Goal: Task Accomplishment & Management: Use online tool/utility

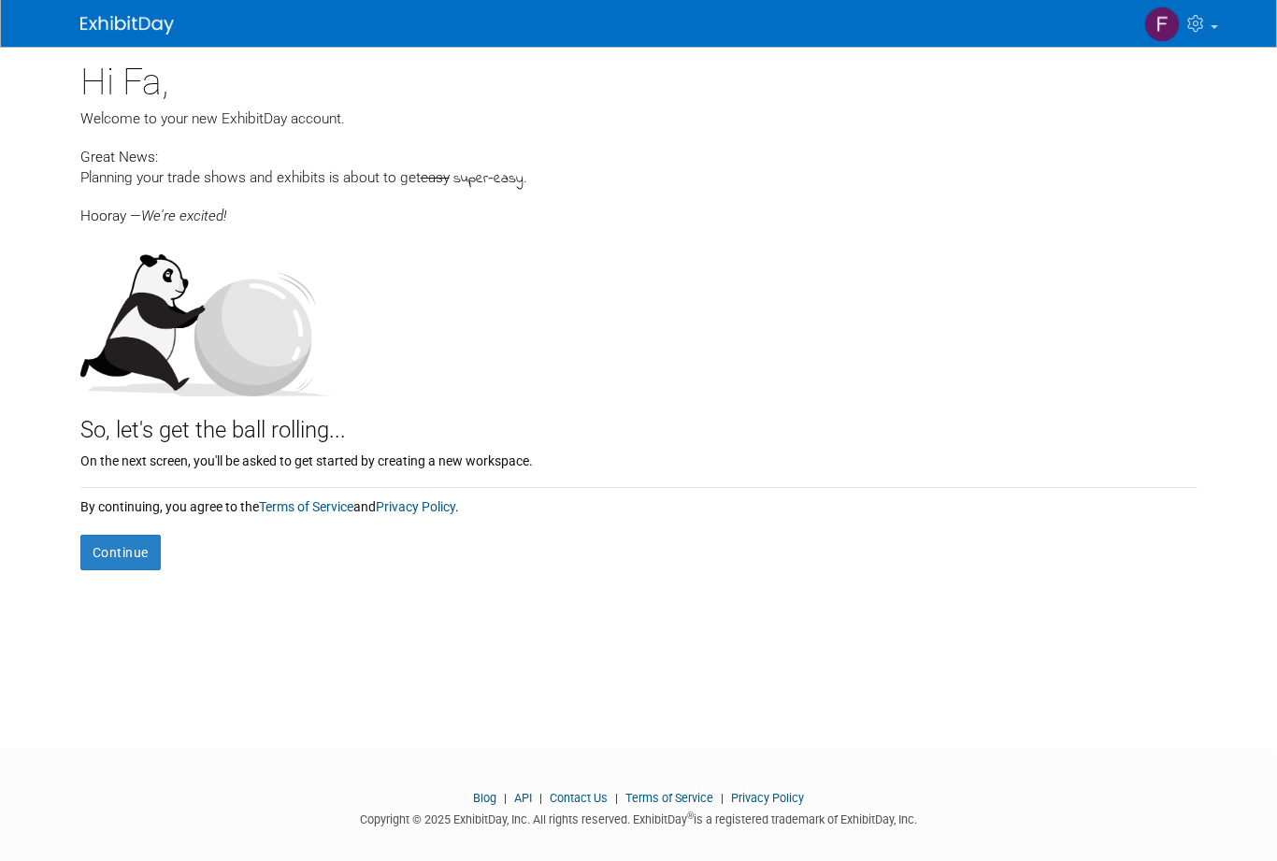
click at [117, 539] on button "Continue" at bounding box center [120, 553] width 80 height 36
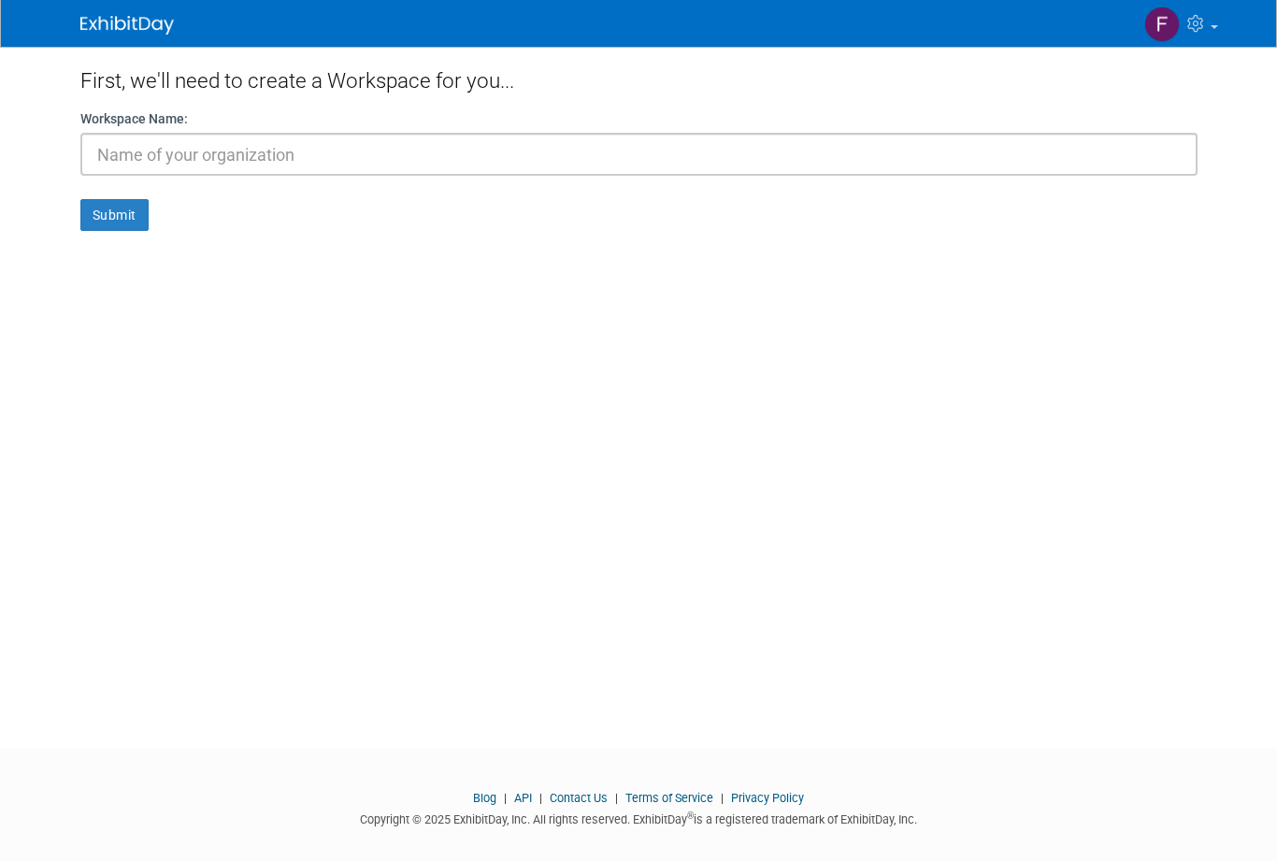
click at [115, 158] on input "text" at bounding box center [638, 154] width 1117 height 43
type input "WOA"
click at [109, 217] on button "Submit" at bounding box center [114, 215] width 68 height 32
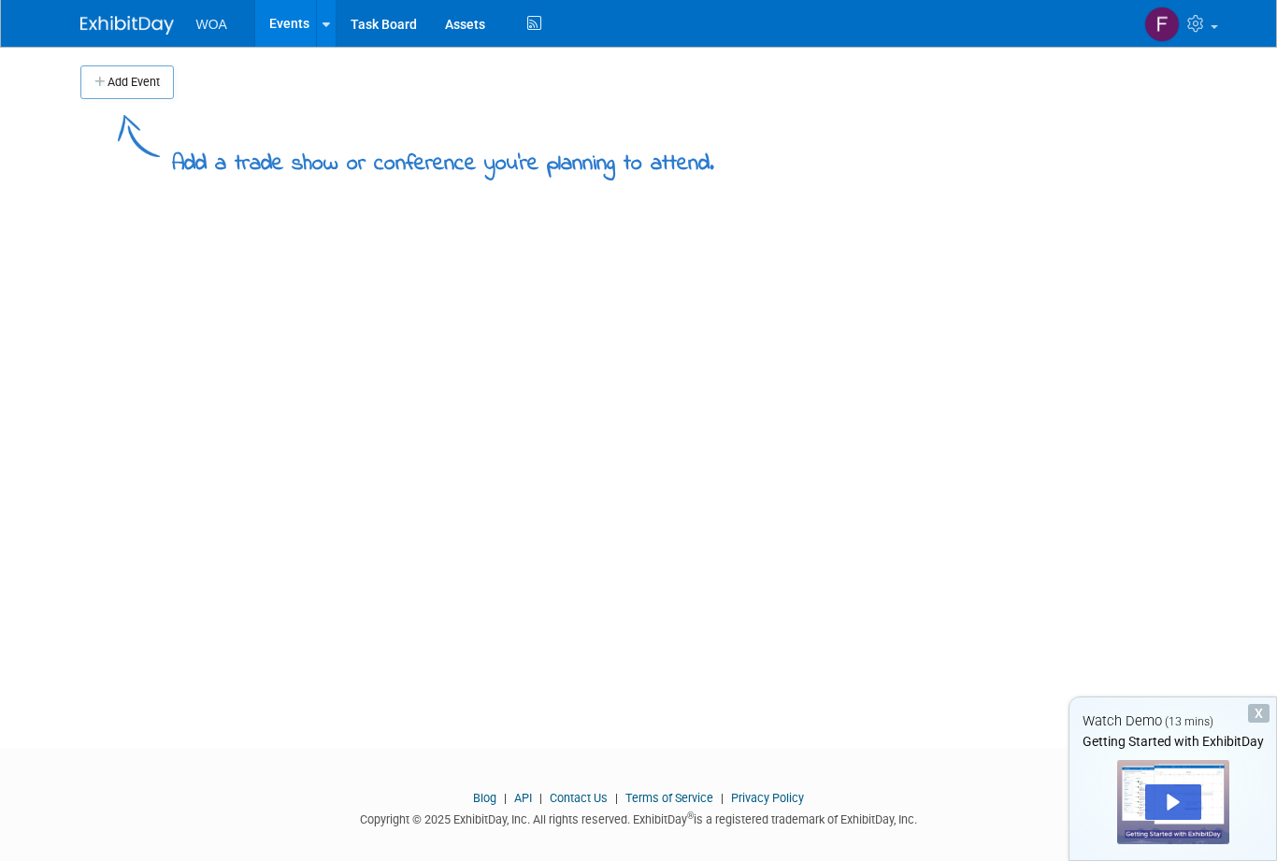
click at [1253, 716] on div "X" at bounding box center [1259, 713] width 22 height 19
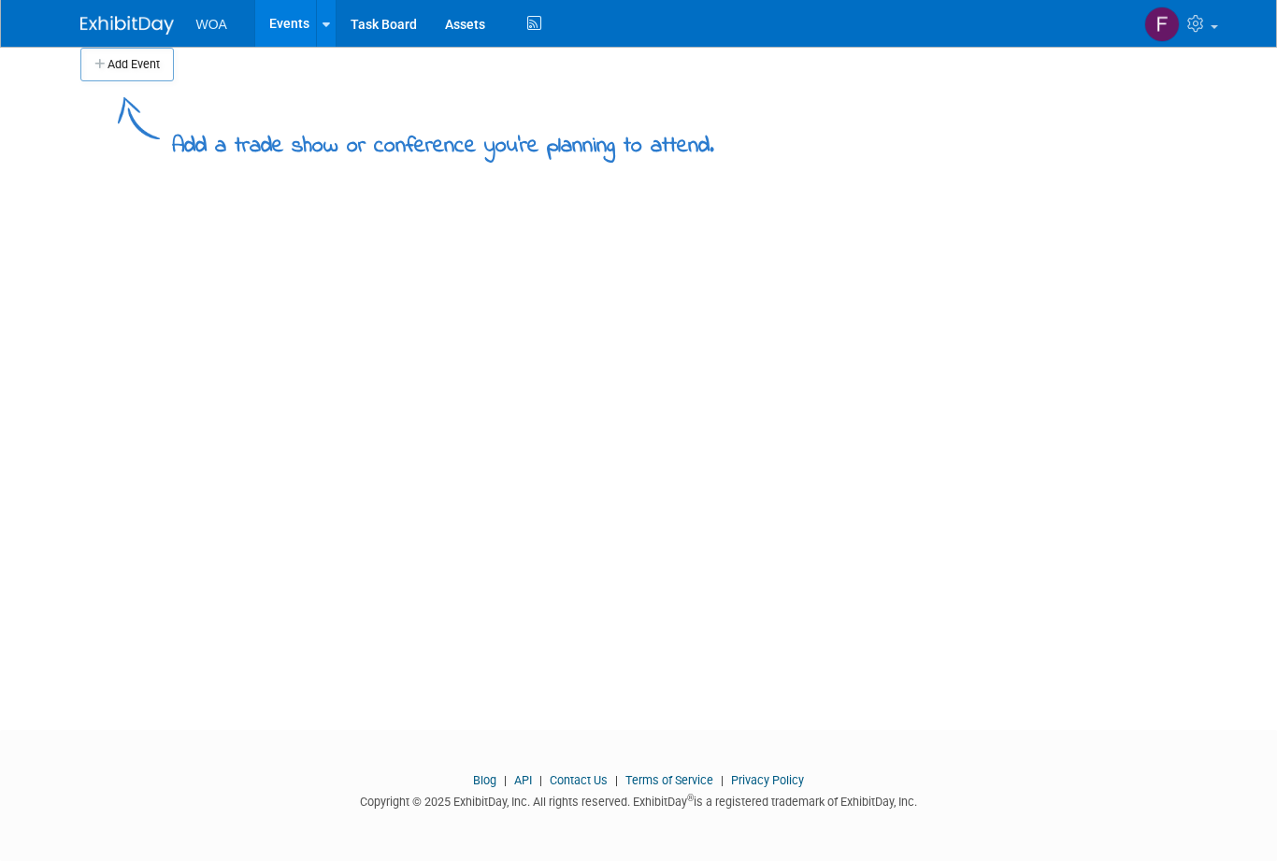
scroll to position [17, 0]
click at [378, 19] on link "Task Board" at bounding box center [384, 23] width 94 height 47
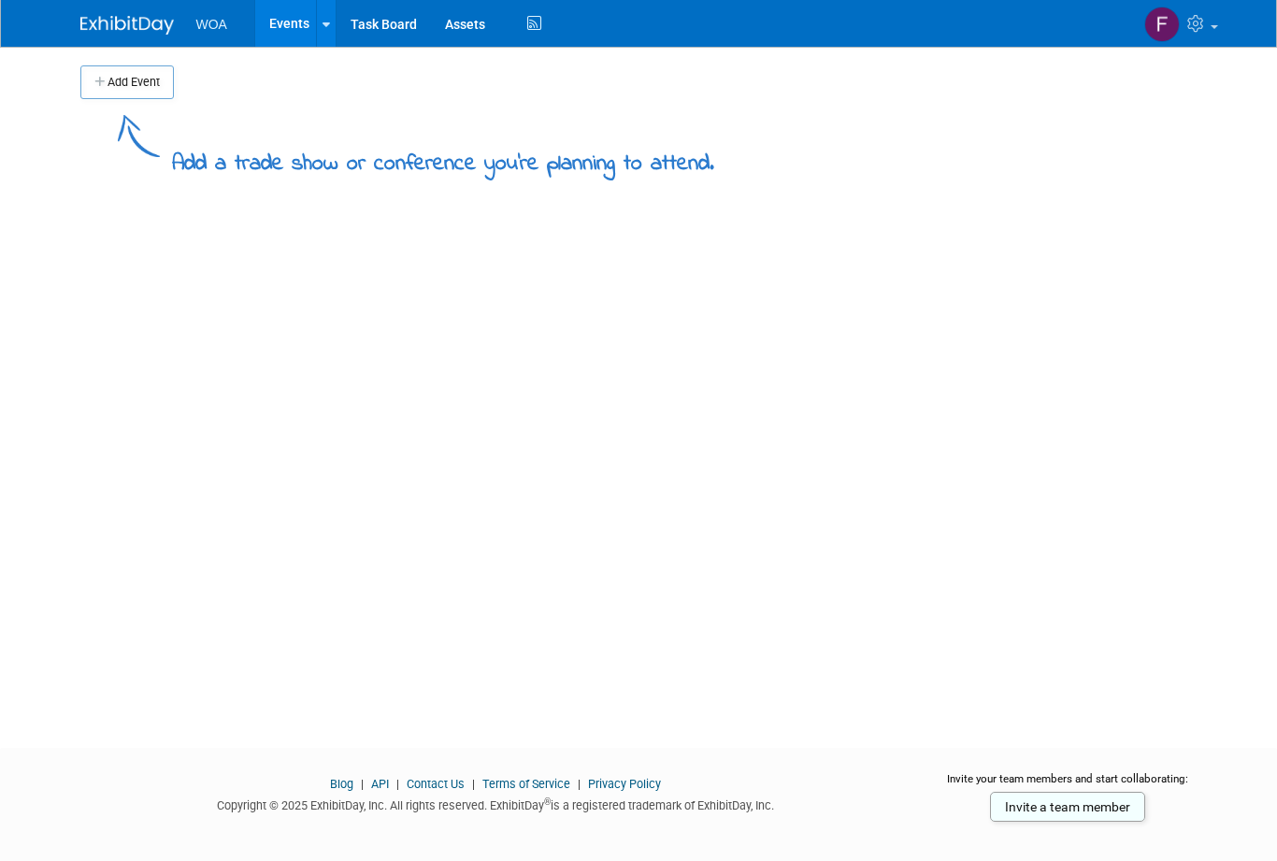
click at [112, 95] on button "Add Event" at bounding box center [126, 82] width 93 height 34
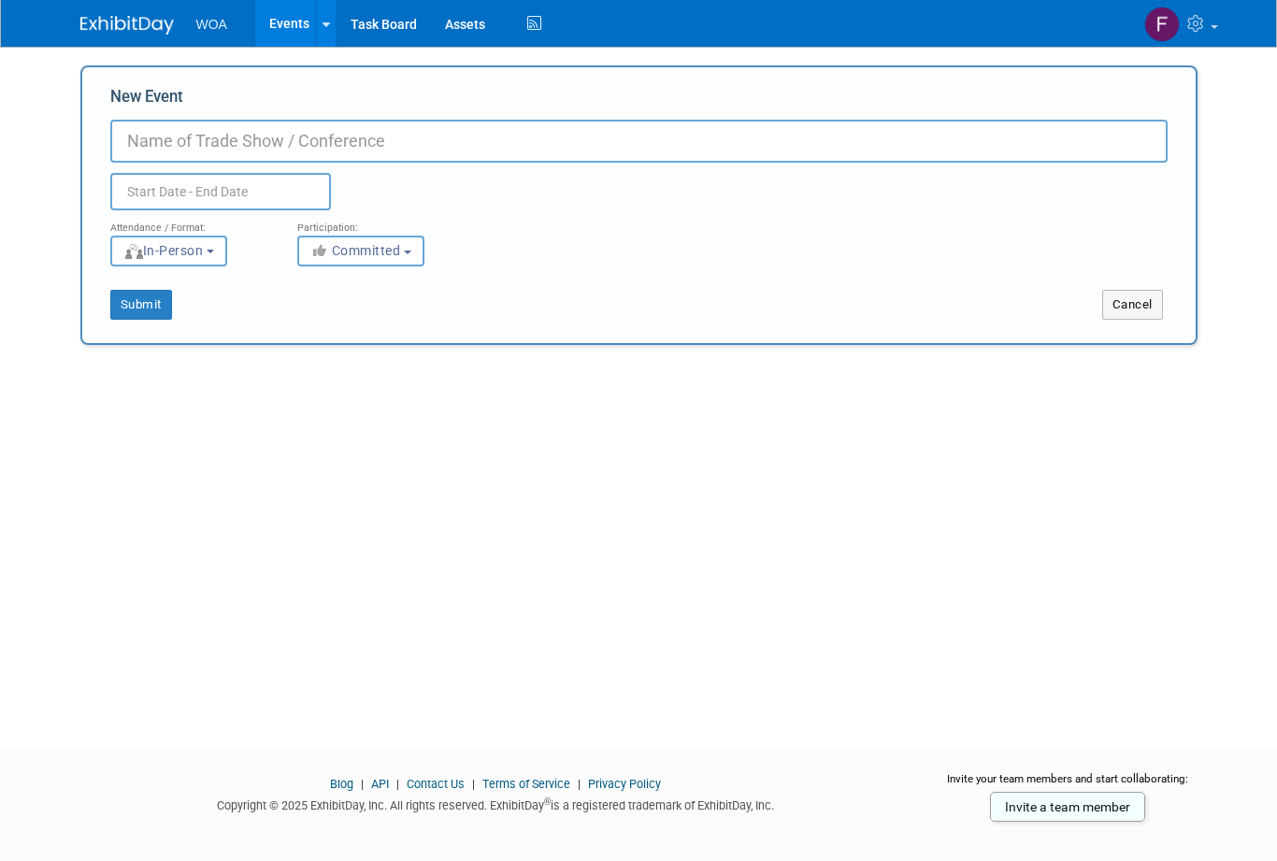
click at [105, 402] on div "Add Event Add a trade show or conference you're planning to attend. New Event D…" at bounding box center [638, 381] width 1145 height 668
click at [368, 21] on link "Task Board" at bounding box center [384, 23] width 94 height 47
